Goal: Communication & Community: Answer question/provide support

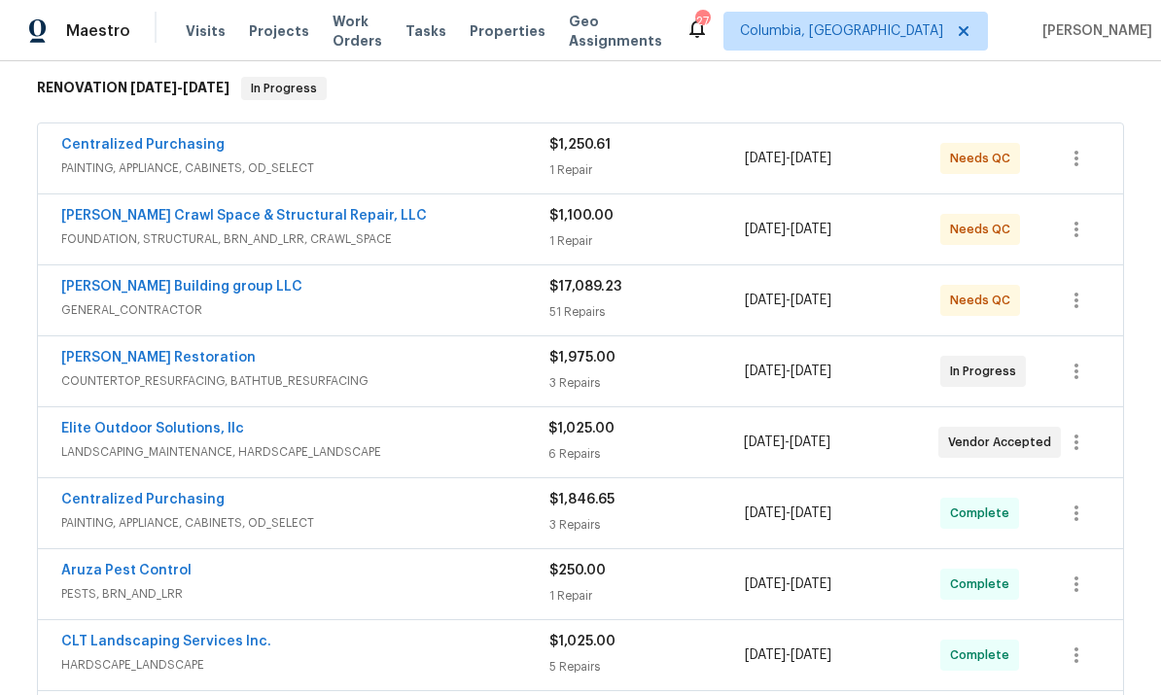
scroll to position [318, 0]
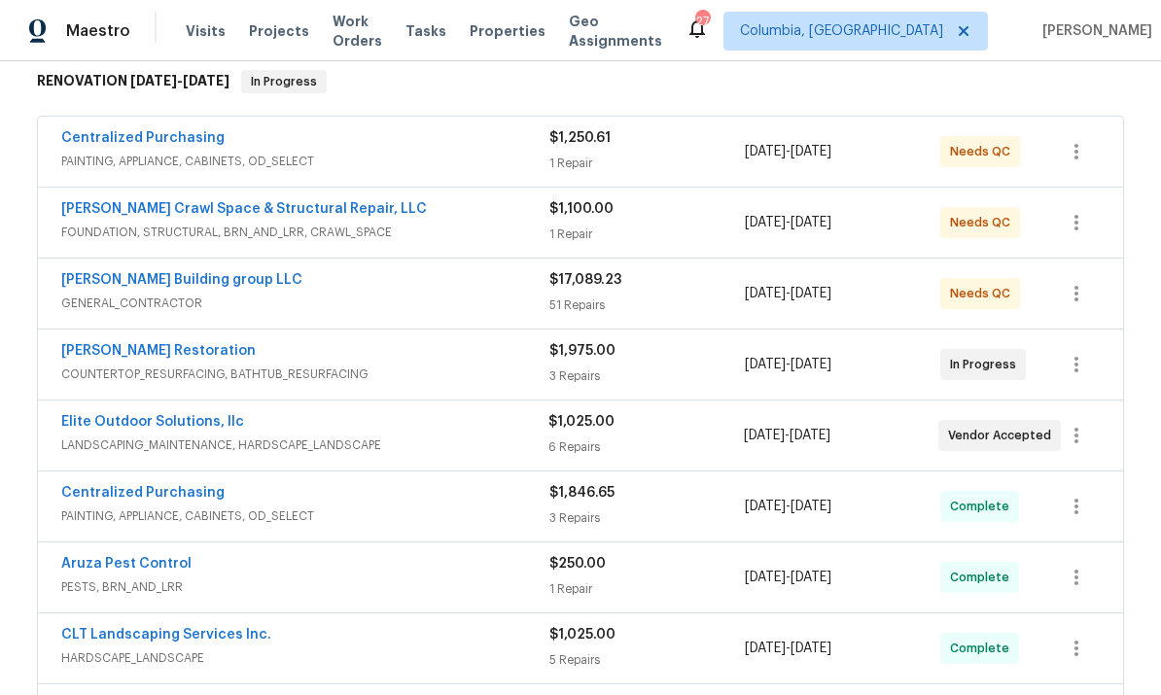
click at [119, 427] on link "Elite Outdoor Solutions, llc" at bounding box center [152, 422] width 183 height 14
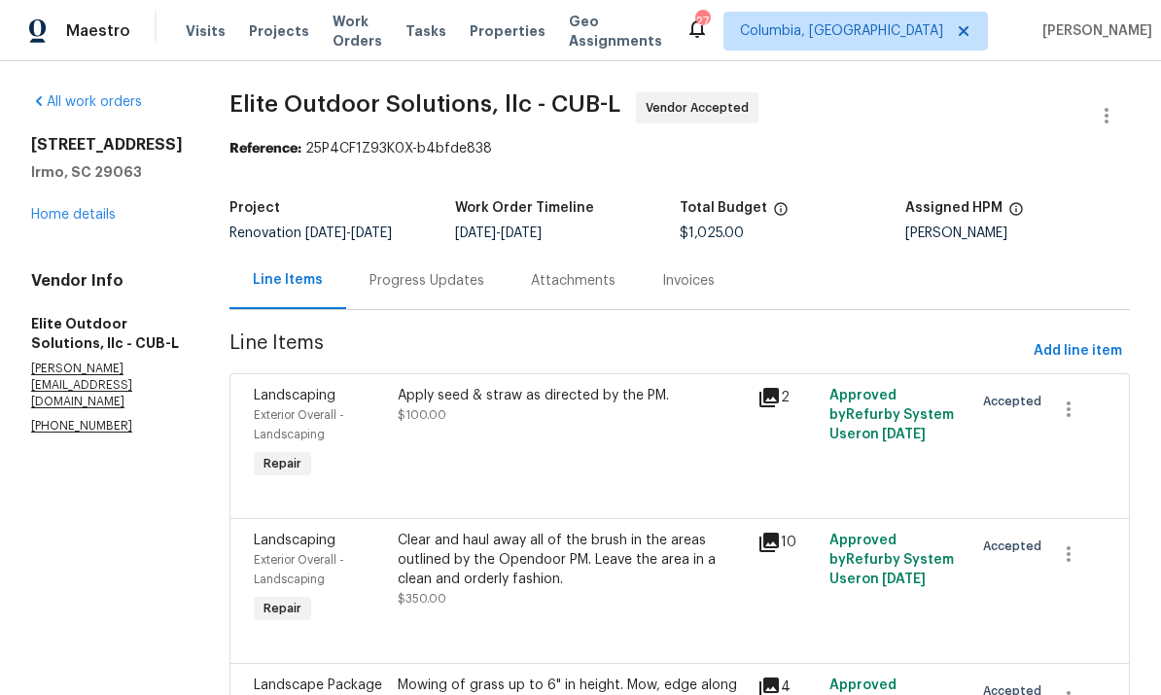
click at [376, 272] on div "Progress Updates" at bounding box center [427, 280] width 115 height 19
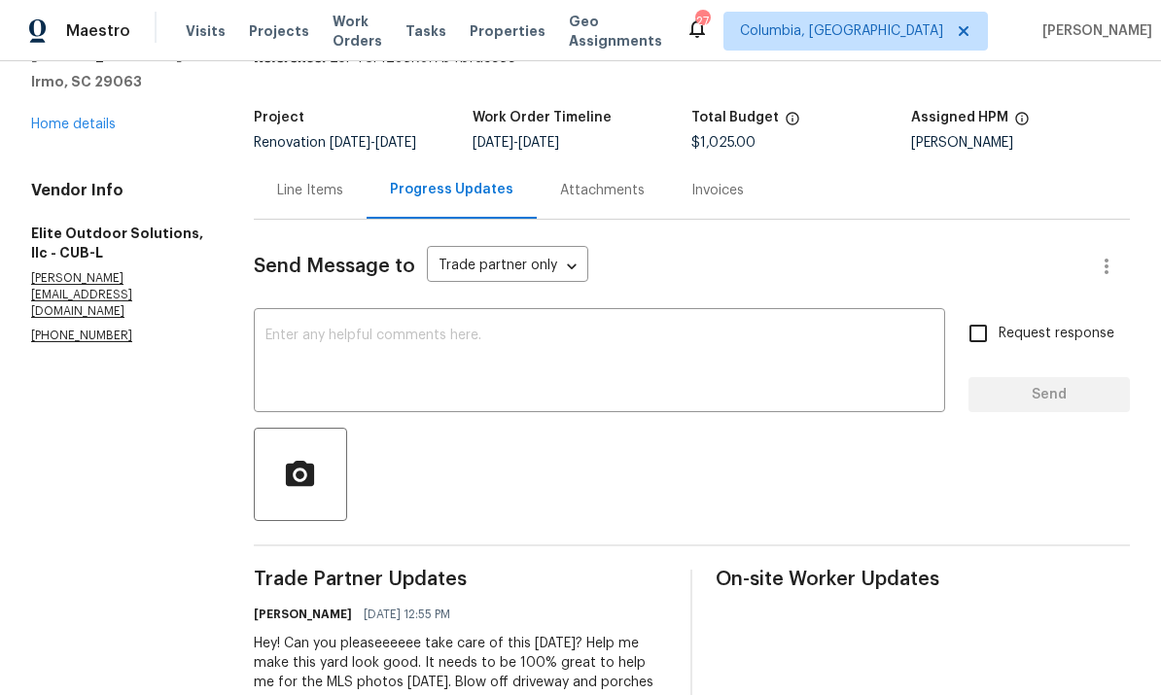
scroll to position [89, 0]
click at [477, 357] on textarea at bounding box center [600, 364] width 668 height 68
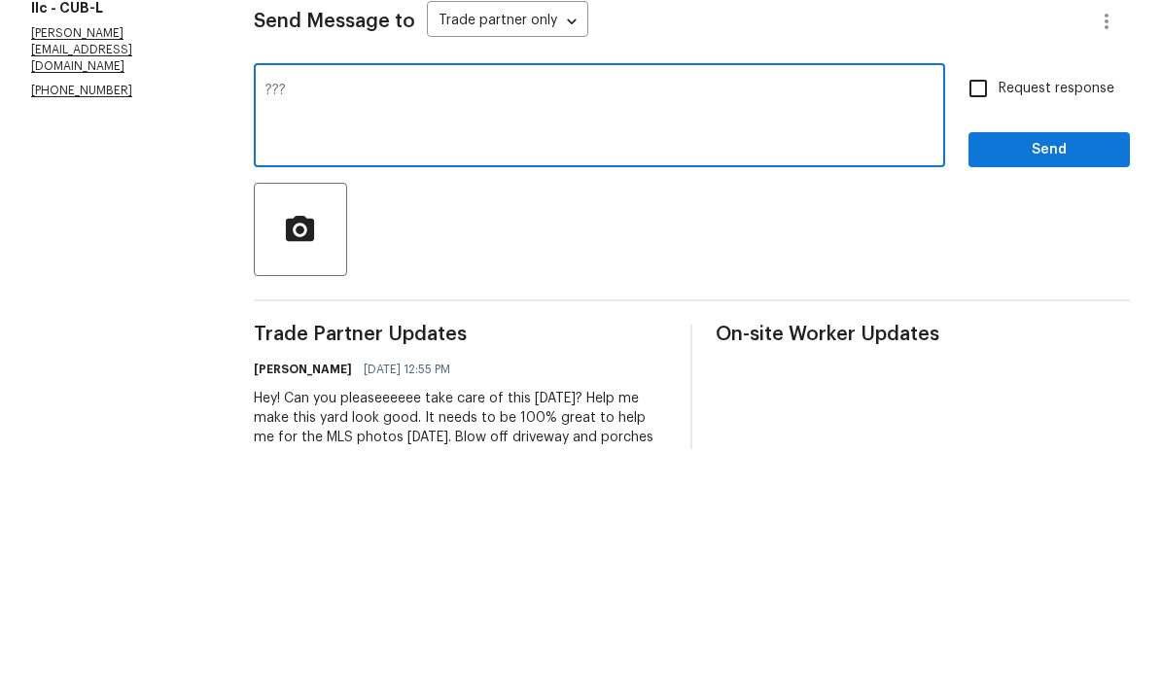
scroll to position [73, 0]
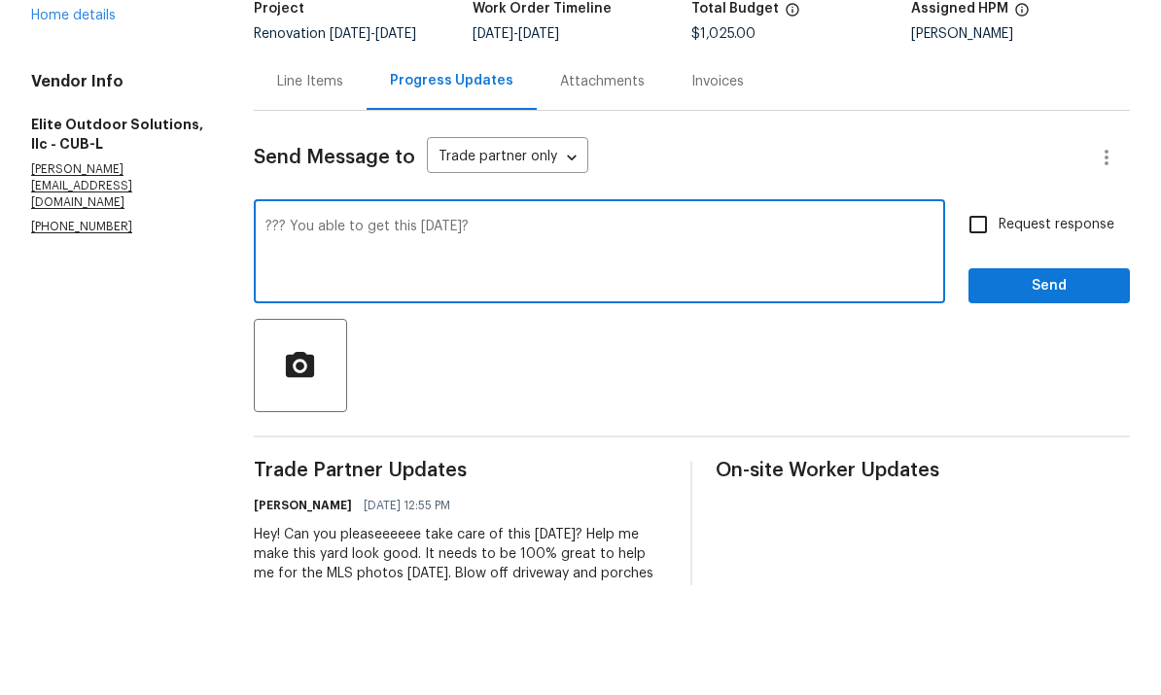
type textarea "??? You able to get this today?"
click at [1045, 314] on div "Request response Send" at bounding box center [1049, 363] width 161 height 99
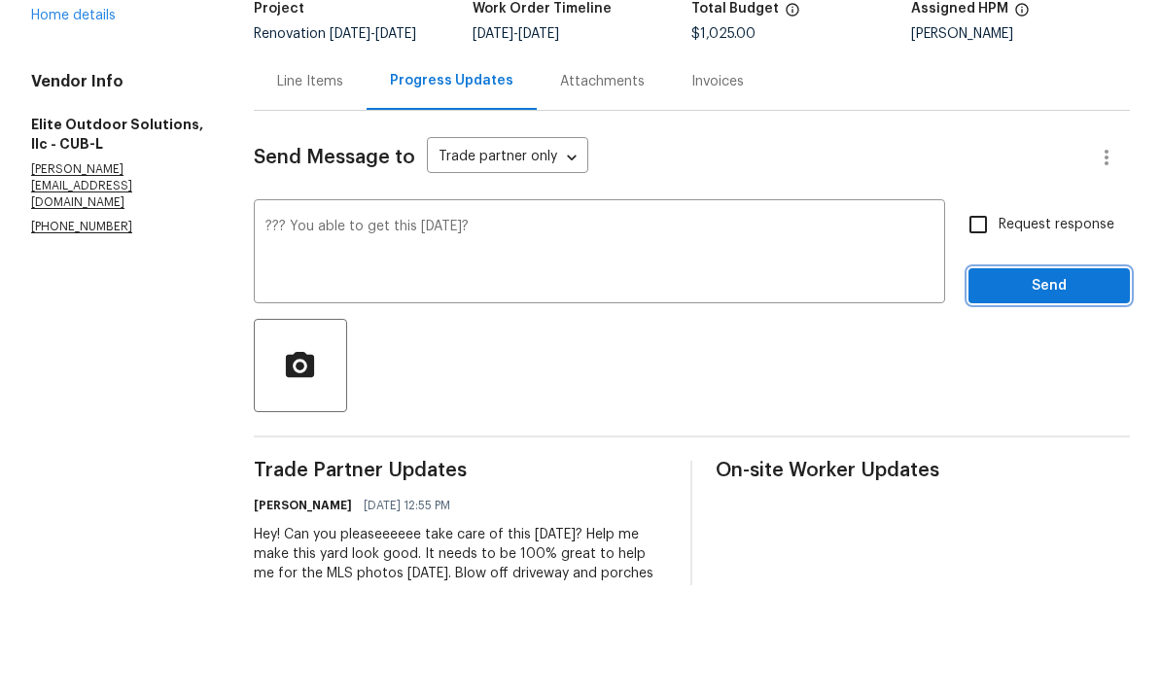
click at [1065, 378] on button "Send" at bounding box center [1049, 396] width 161 height 36
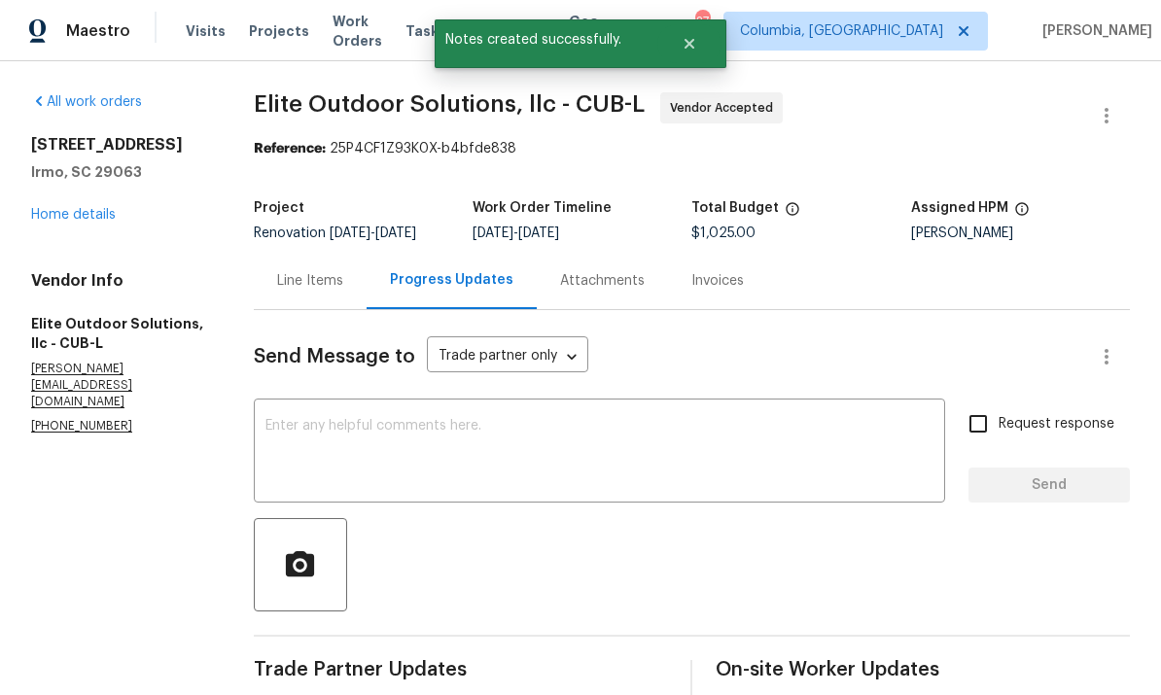
click at [32, 208] on link "Home details" at bounding box center [73, 215] width 85 height 14
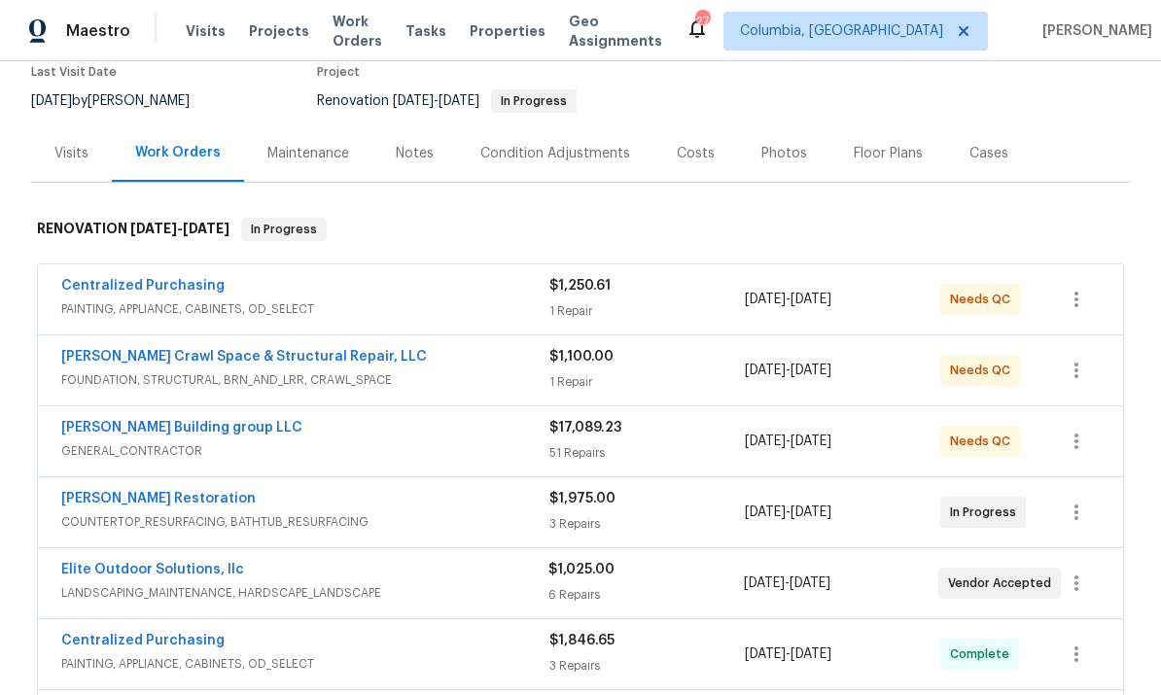
scroll to position [171, 0]
click at [191, 562] on link "Elite Outdoor Solutions, llc" at bounding box center [152, 569] width 183 height 14
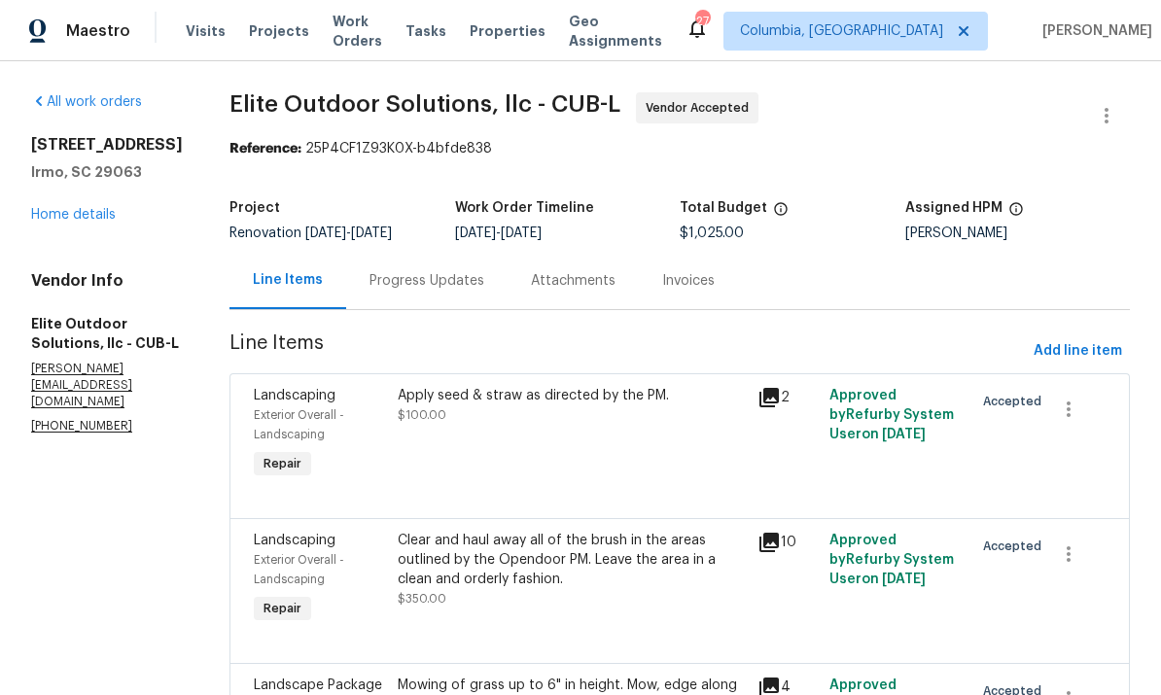
click at [379, 285] on div "Progress Updates" at bounding box center [427, 280] width 115 height 19
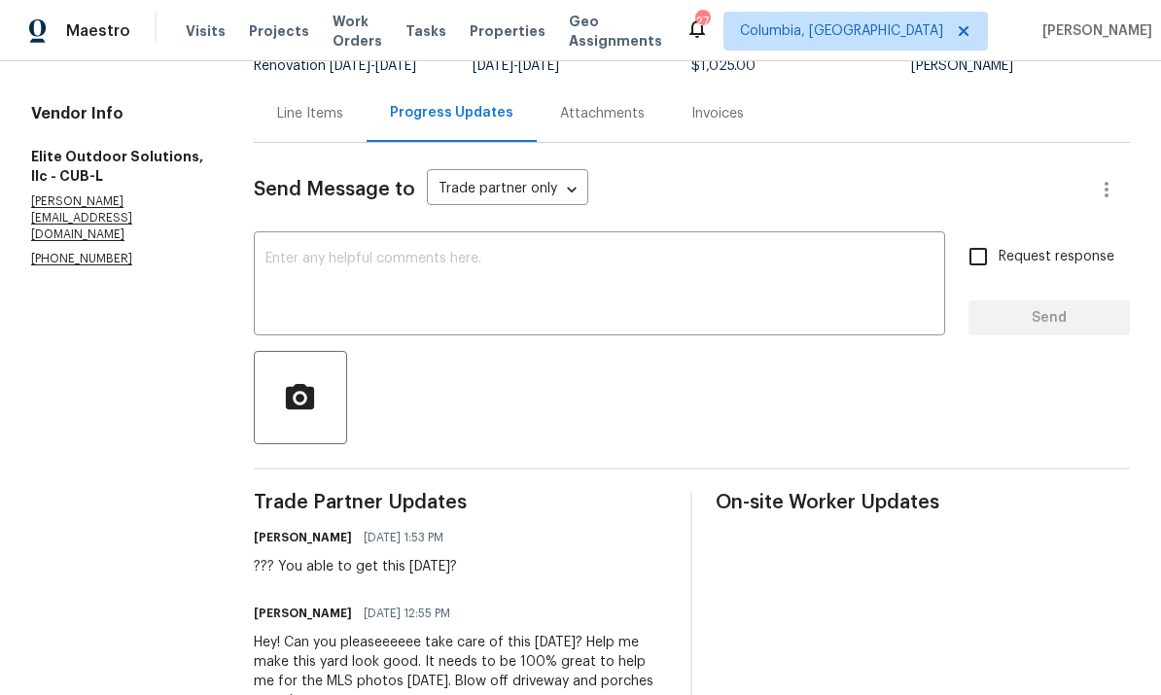
scroll to position [165, 0]
